Goal: Information Seeking & Learning: Learn about a topic

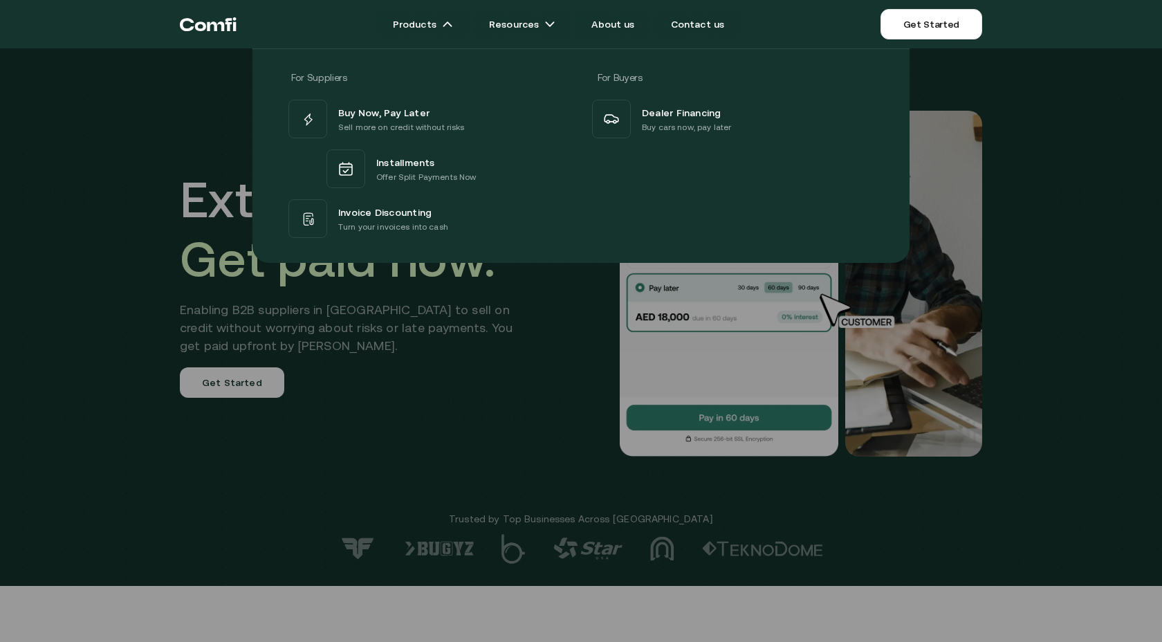
click at [479, 300] on div at bounding box center [581, 369] width 1162 height 642
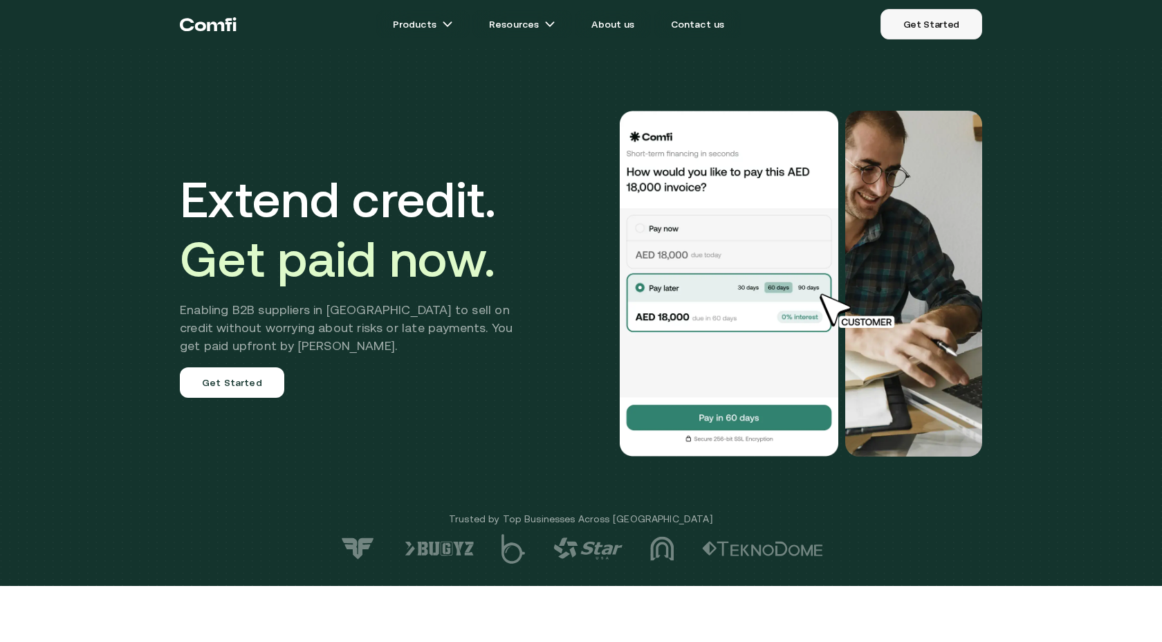
click at [907, 19] on link "Get Started" at bounding box center [932, 24] width 102 height 30
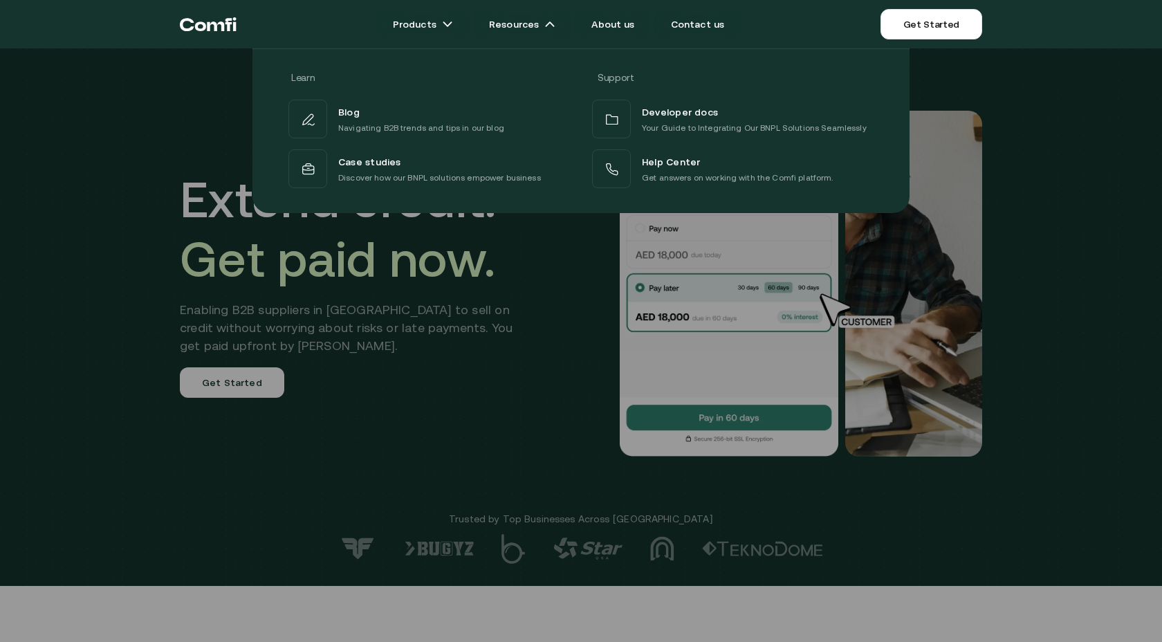
click at [202, 176] on div "Learn Support Blog Navigating B2B trends and tips in our blog Developer docs Yo…" at bounding box center [581, 125] width 1162 height 175
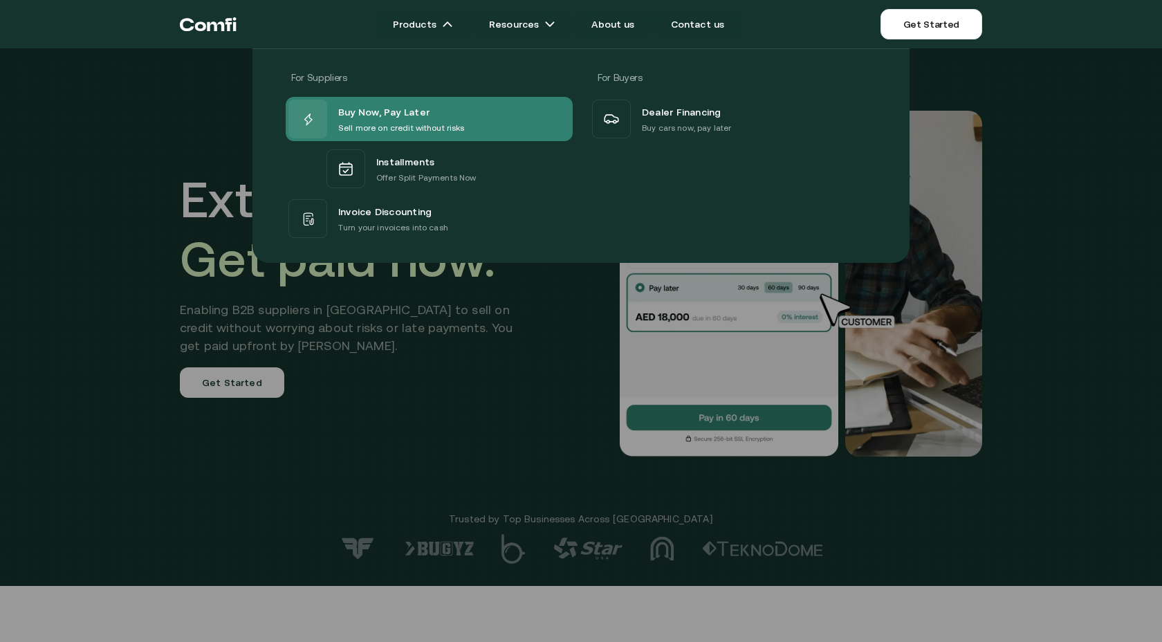
click at [398, 119] on span "Buy Now, Pay Later" at bounding box center [383, 112] width 91 height 18
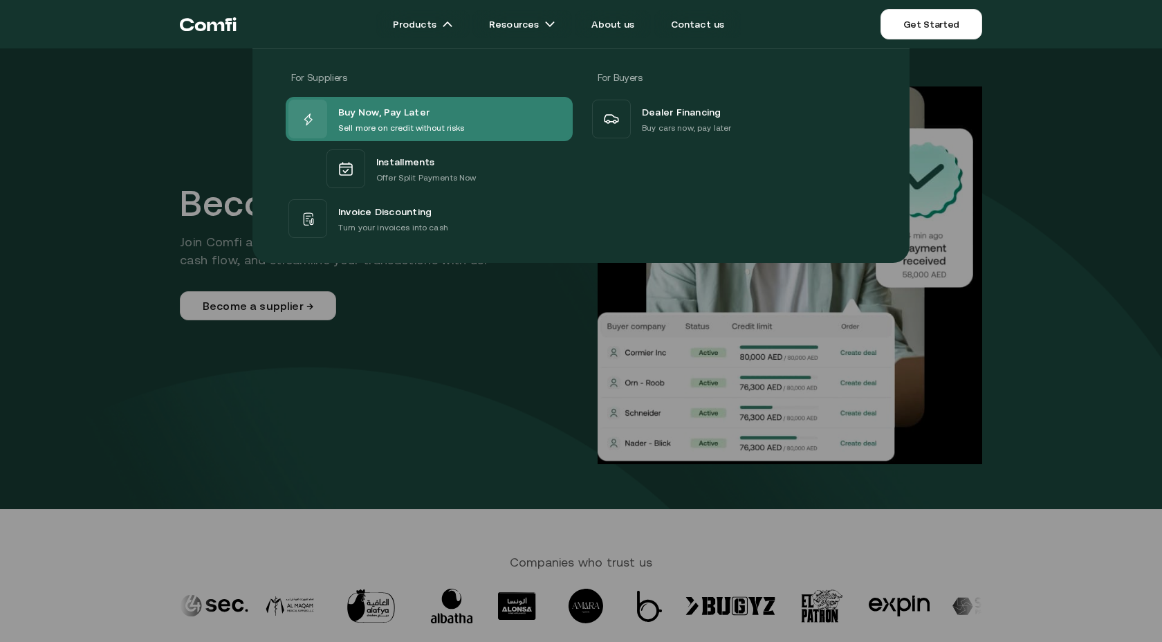
click at [385, 124] on p "Sell more on credit without risks" at bounding box center [401, 128] width 127 height 14
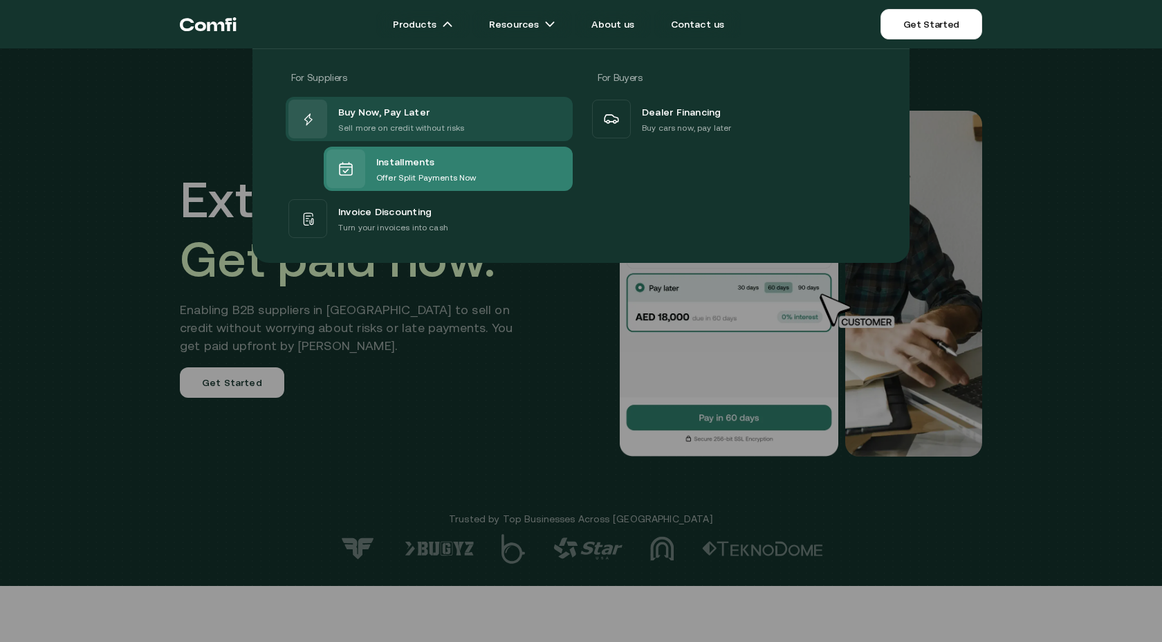
click at [383, 167] on span "Installments" at bounding box center [405, 162] width 59 height 18
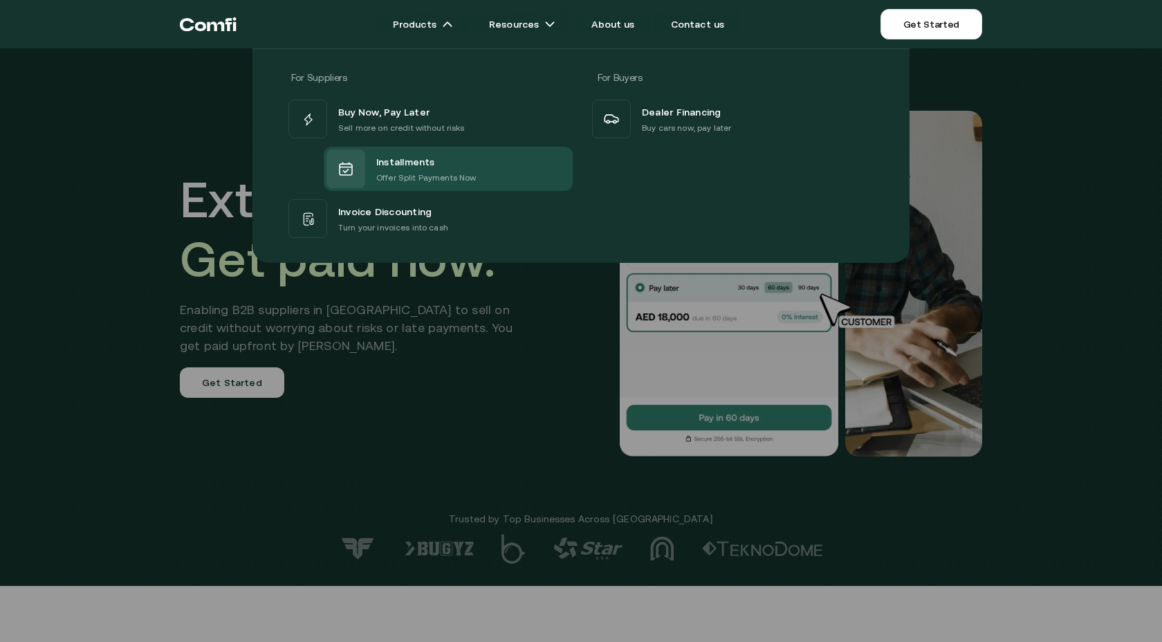
click at [199, 147] on div "For Suppliers For Buyers Buy Now, Pay Later Sell more on credit without risks I…" at bounding box center [581, 150] width 1162 height 225
